Goal: Find contact information: Find contact information

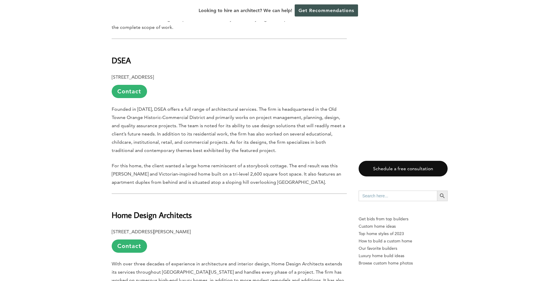
scroll to position [383, 0]
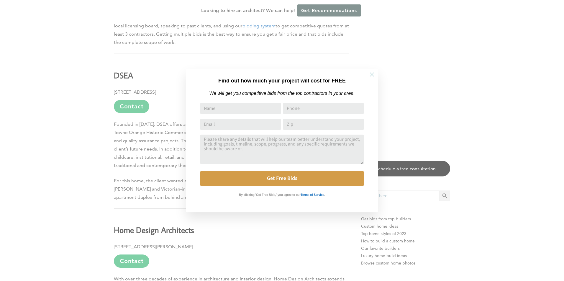
click at [374, 76] on icon at bounding box center [371, 74] width 6 height 6
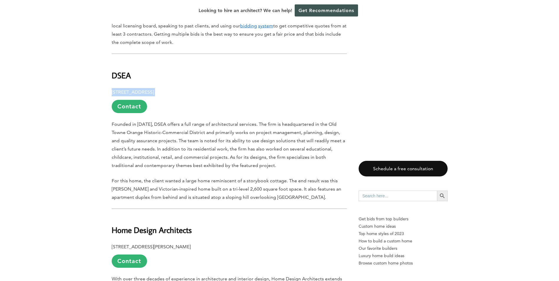
drag, startPoint x: 187, startPoint y: 92, endPoint x: 112, endPoint y: 91, distance: 75.7
click at [112, 91] on p "[STREET_ADDRESS] Contact" at bounding box center [229, 100] width 235 height 25
drag, startPoint x: 112, startPoint y: 91, endPoint x: 122, endPoint y: 91, distance: 10.0
copy p "[STREET_ADDRESS]"
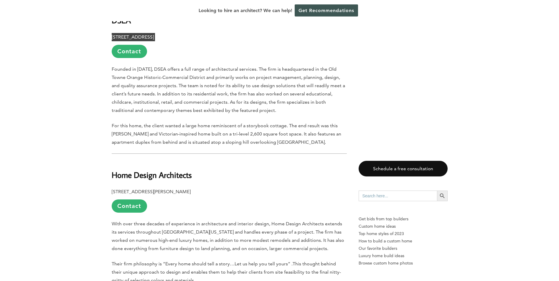
scroll to position [442, 0]
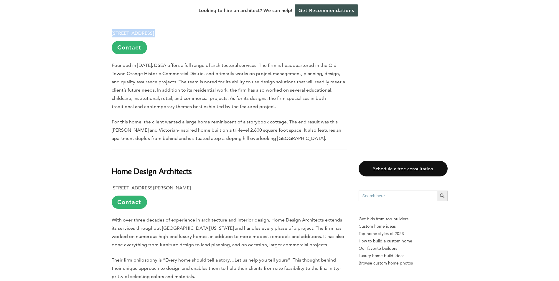
click at [128, 51] on link "Contact" at bounding box center [129, 47] width 35 height 13
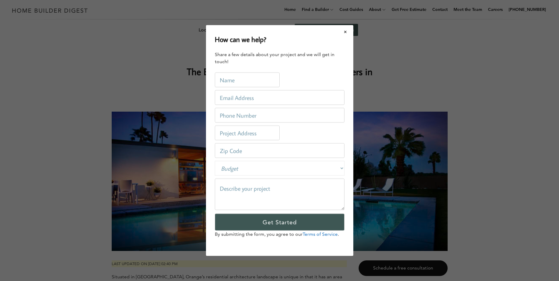
scroll to position [0, 0]
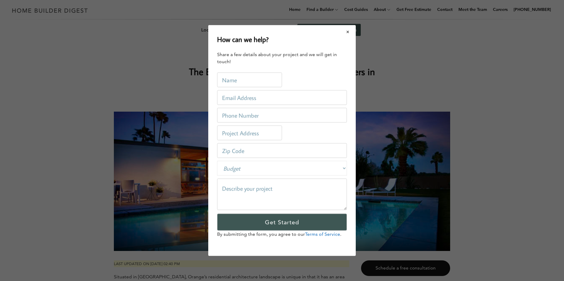
click at [348, 34] on button "Close modal" at bounding box center [348, 32] width 16 height 12
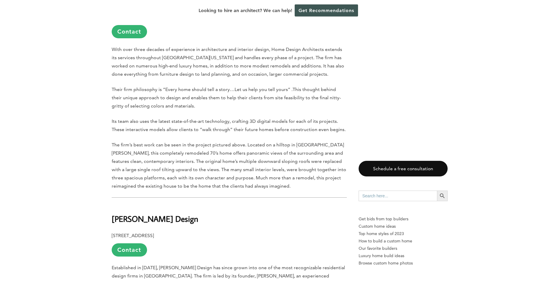
scroll to position [531, 0]
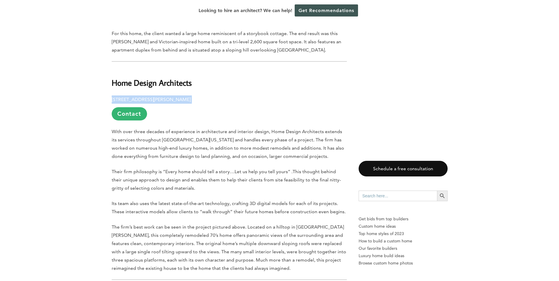
drag, startPoint x: 197, startPoint y: 101, endPoint x: 111, endPoint y: 99, distance: 87.0
drag, startPoint x: 111, startPoint y: 99, endPoint x: 115, endPoint y: 99, distance: 4.4
copy p "[STREET_ADDRESS][PERSON_NAME]"
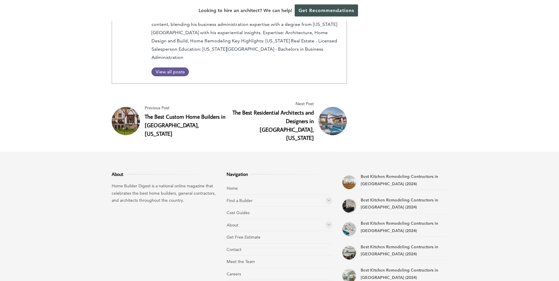
scroll to position [1762, 0]
